Goal: Book appointment/travel/reservation

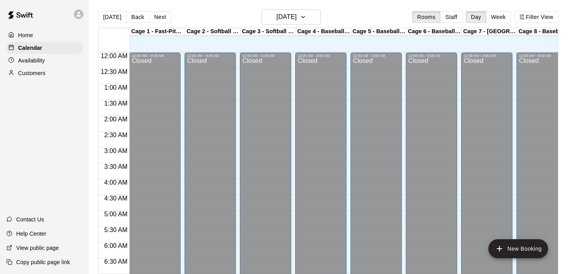
scroll to position [302, 0]
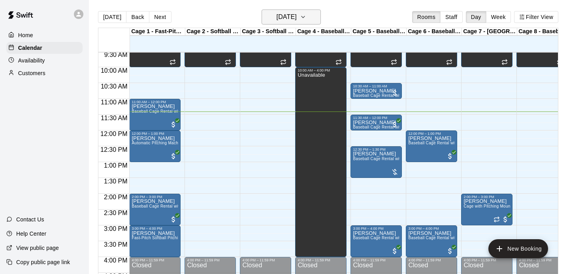
click at [282, 18] on h6 "[DATE]" at bounding box center [287, 16] width 20 height 11
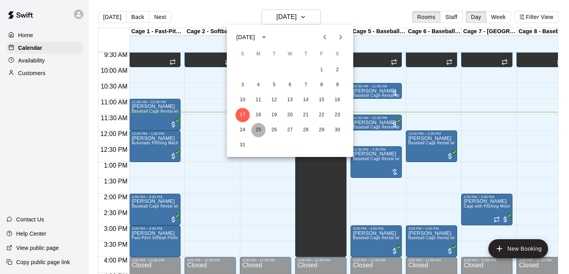
click at [260, 129] on button "25" at bounding box center [258, 130] width 14 height 14
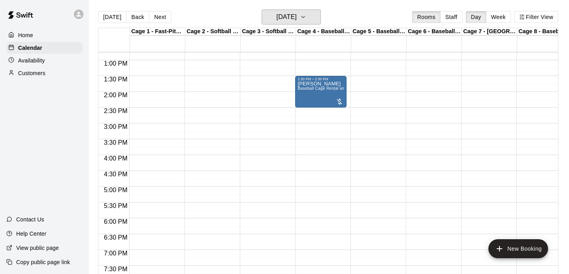
scroll to position [397, 0]
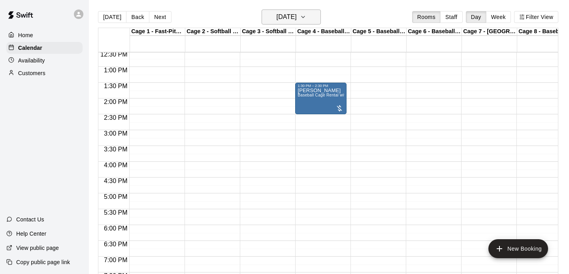
click at [284, 19] on h6 "[DATE]" at bounding box center [287, 16] width 20 height 11
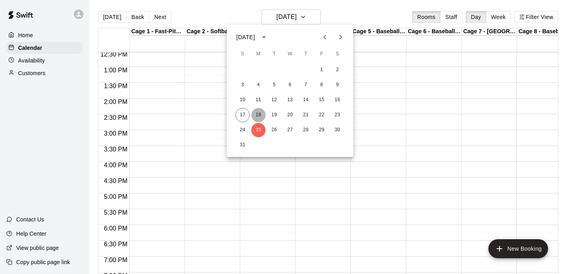
click at [259, 115] on button "18" at bounding box center [258, 115] width 14 height 14
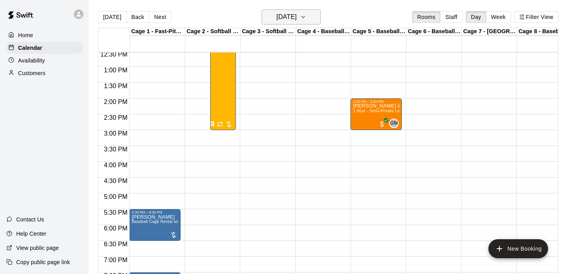
click at [286, 18] on h6 "[DATE]" at bounding box center [287, 16] width 20 height 11
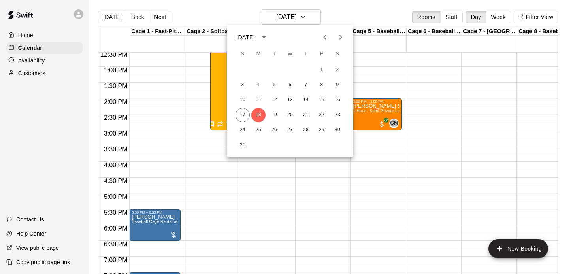
click at [240, 11] on div at bounding box center [284, 137] width 569 height 274
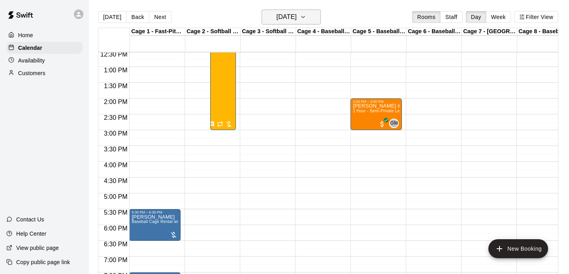
click at [277, 20] on h6 "[DATE]" at bounding box center [287, 16] width 20 height 11
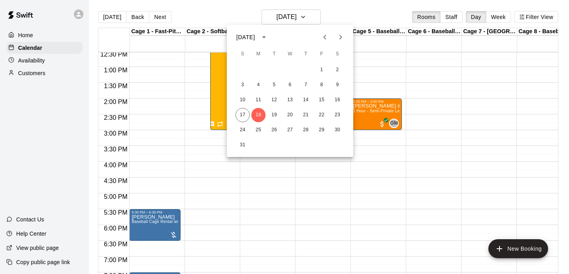
click at [200, 17] on div at bounding box center [284, 137] width 569 height 274
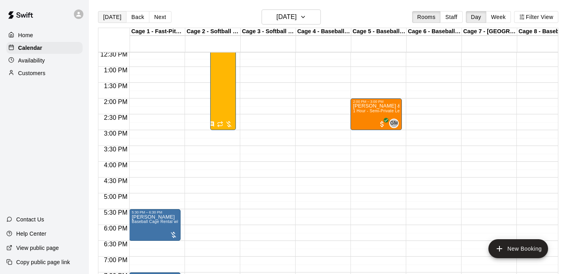
click at [112, 20] on button "[DATE]" at bounding box center [112, 17] width 28 height 12
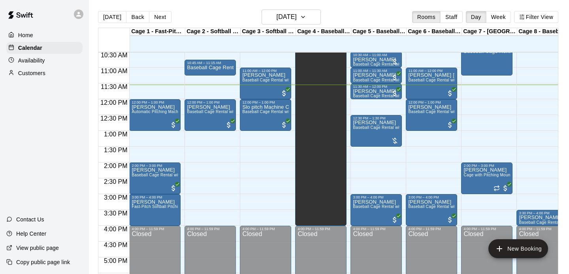
scroll to position [327, 0]
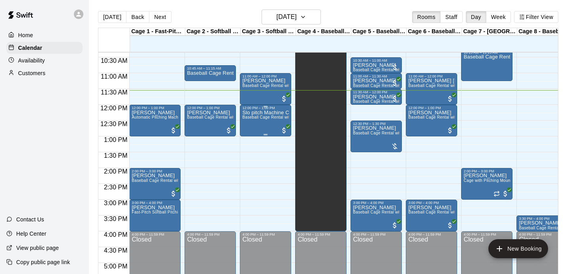
click at [260, 122] on div "Slo pitch Machine Cage Rental Baseball Cage Rental with Pitching Machine (4 Peo…" at bounding box center [265, 247] width 47 height 274
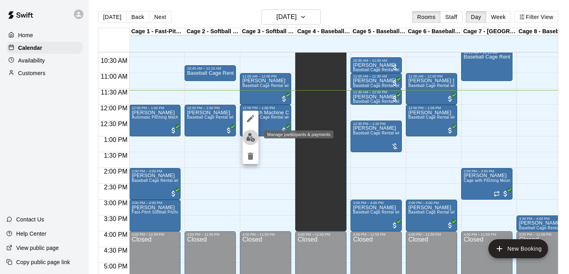
click at [250, 135] on img "edit" at bounding box center [250, 137] width 9 height 9
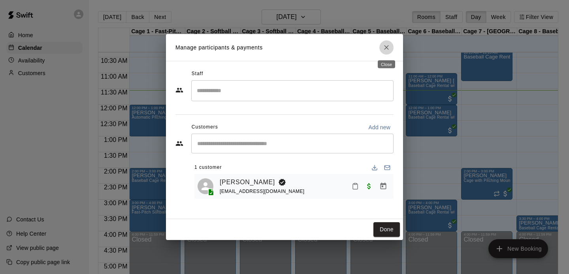
click at [388, 47] on icon "Close" at bounding box center [387, 47] width 8 height 8
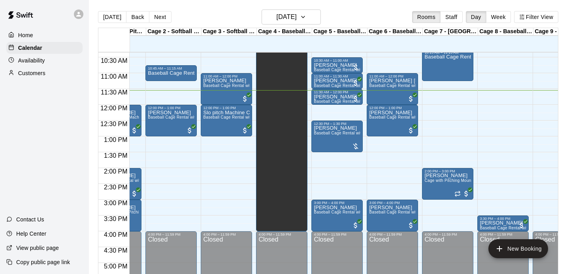
scroll to position [0, 0]
